Goal: Task Accomplishment & Management: Manage account settings

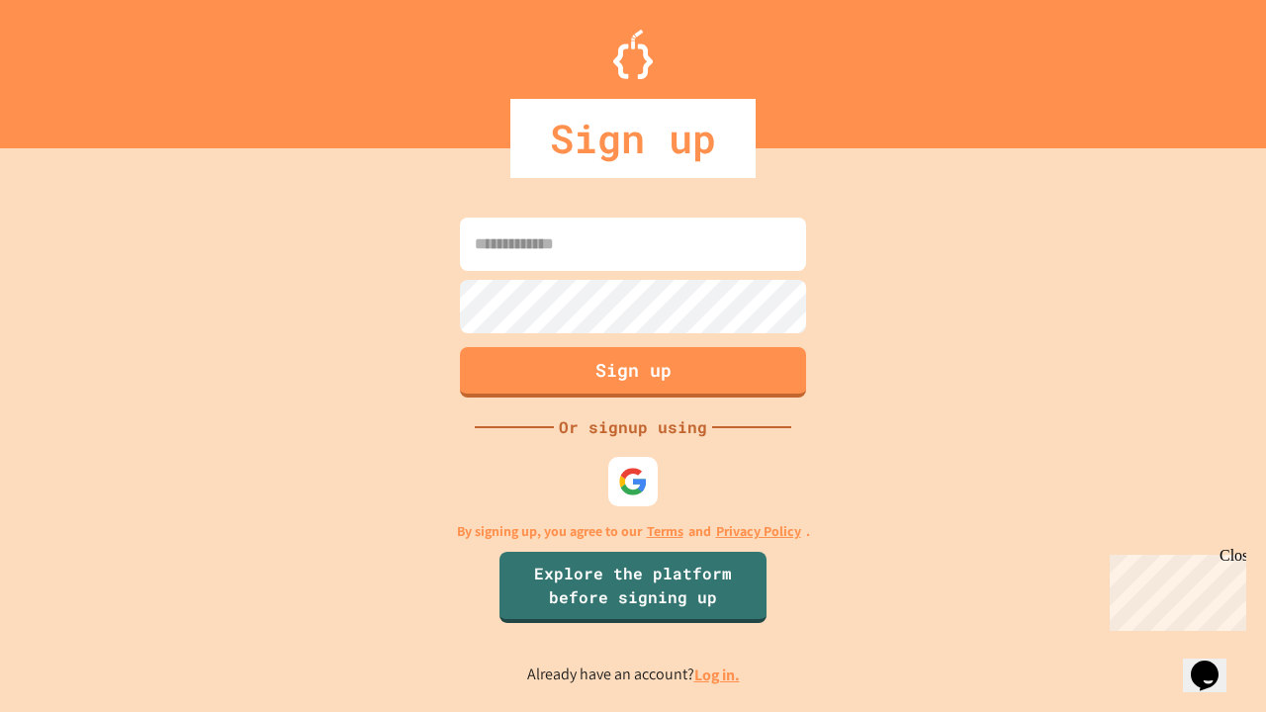
click at [718, 675] on link "Log in." at bounding box center [717, 675] width 46 height 21
